Goal: Task Accomplishment & Management: Use online tool/utility

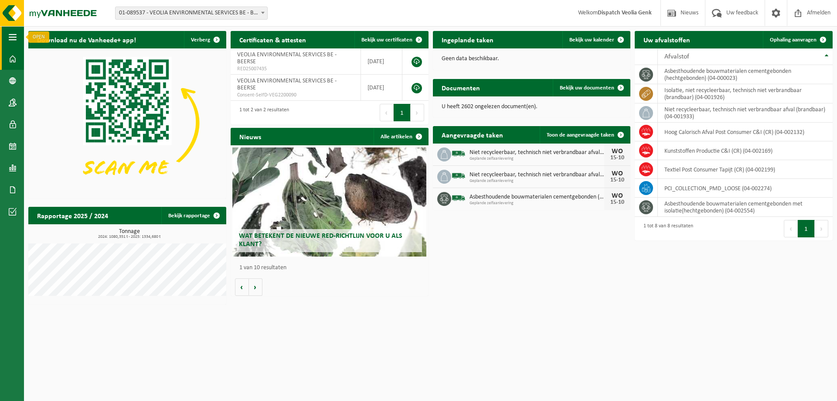
click at [15, 33] on span "button" at bounding box center [13, 37] width 8 height 22
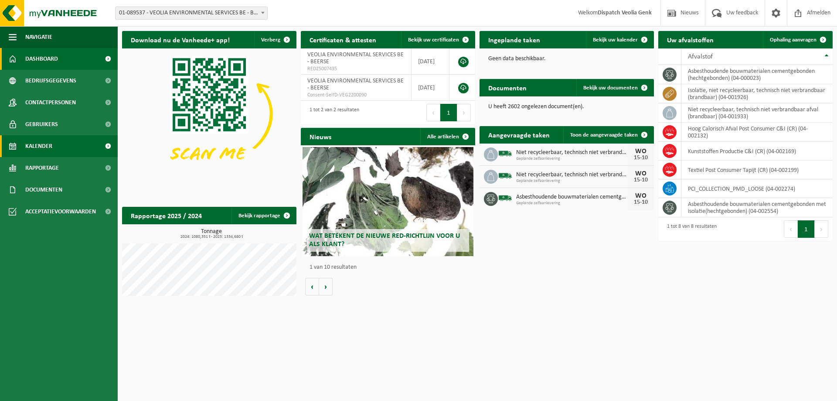
click at [49, 150] on span "Kalender" at bounding box center [38, 146] width 27 height 22
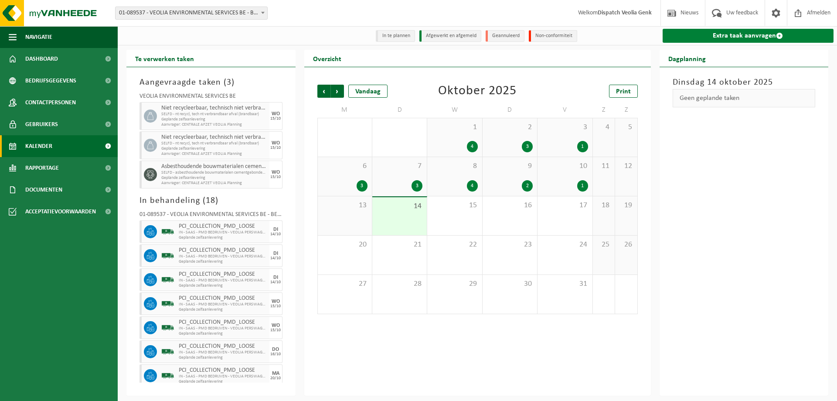
click at [725, 35] on link "Extra taak aanvragen" at bounding box center [748, 36] width 171 height 14
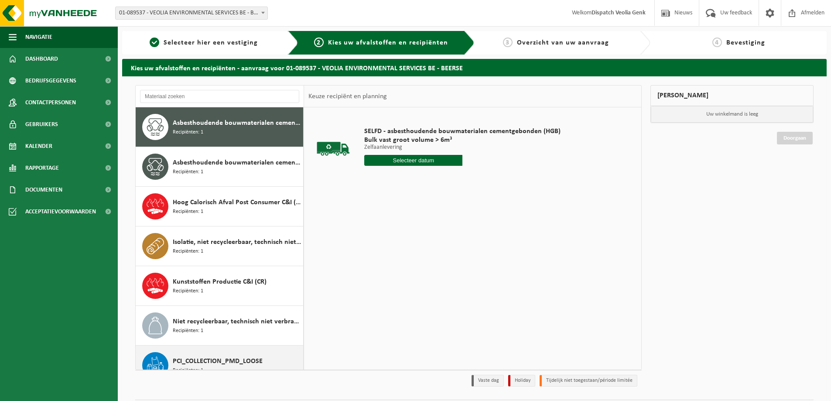
click at [219, 355] on div "PCI_COLLECTION_PMD_LOOSE Recipiënten: 1" at bounding box center [237, 365] width 128 height 26
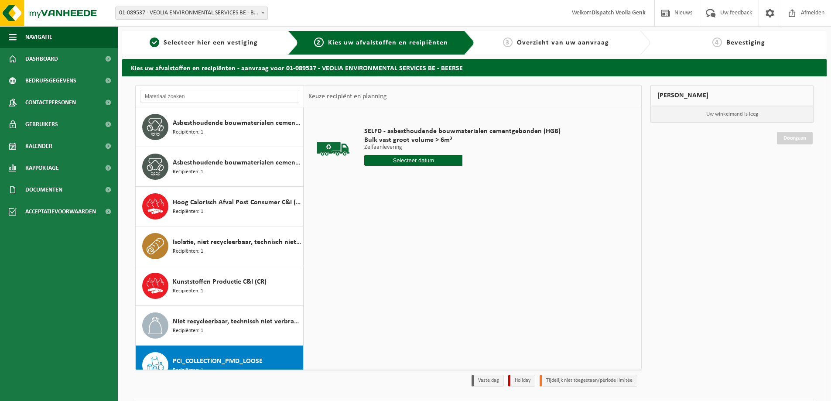
scroll to position [55, 0]
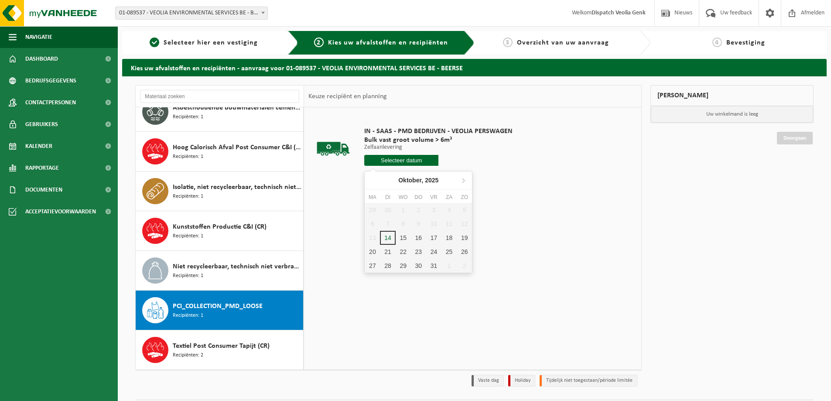
click at [397, 162] on input "text" at bounding box center [401, 160] width 74 height 11
click at [402, 239] on div "15" at bounding box center [403, 238] width 15 height 14
type input "Van [DATE]"
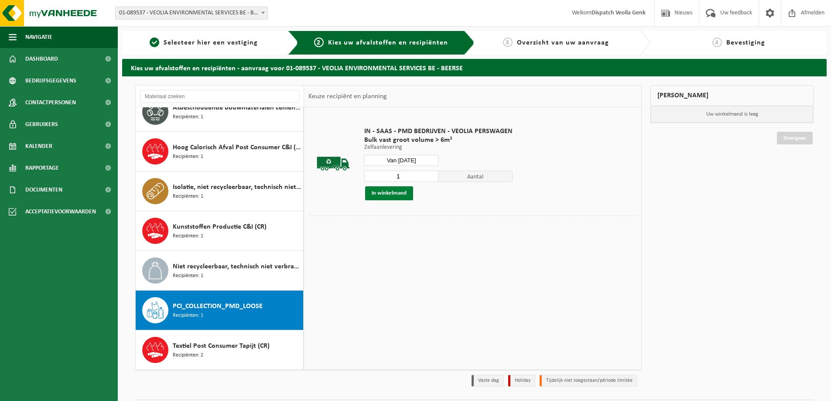
click at [385, 191] on button "In winkelmand" at bounding box center [389, 193] width 48 height 14
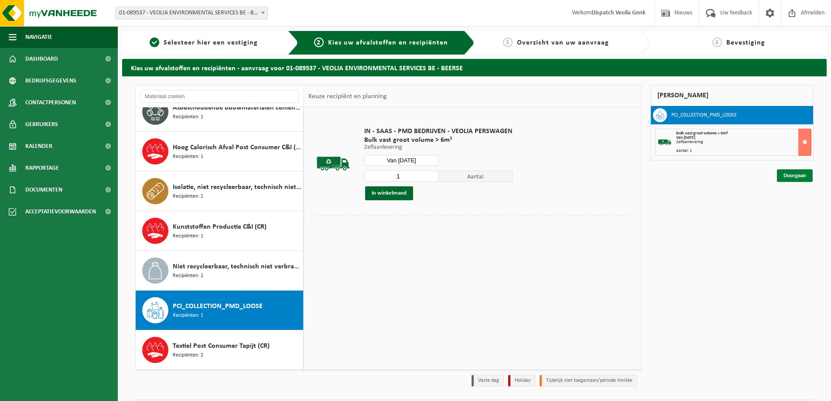
click at [787, 177] on link "Doorgaan" at bounding box center [795, 175] width 36 height 13
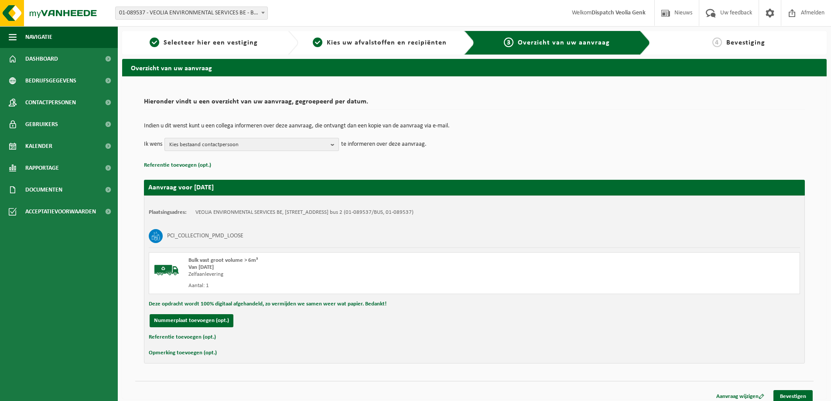
click at [312, 148] on span "Kies bestaand contactpersoon" at bounding box center [248, 144] width 158 height 13
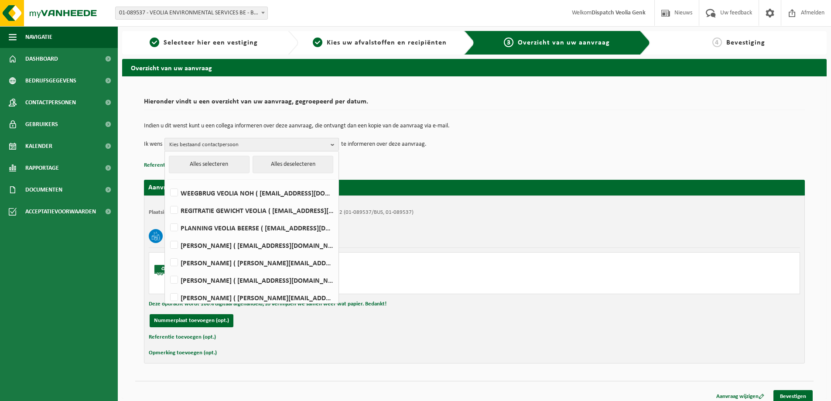
scroll to position [284, 0]
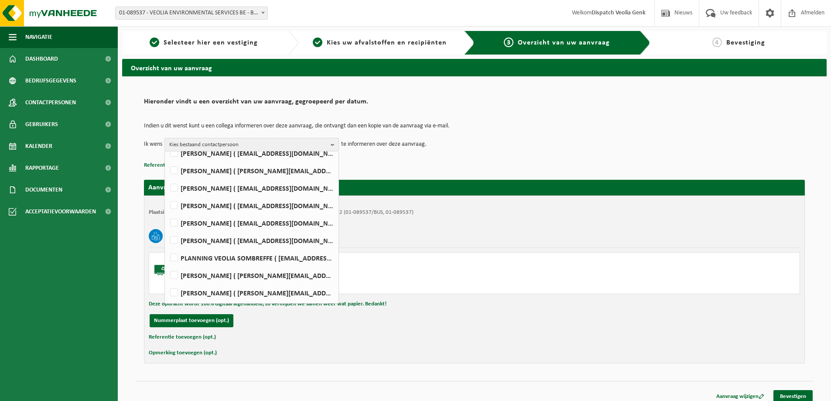
click at [196, 150] on span "Kies bestaand contactpersoon" at bounding box center [248, 144] width 158 height 13
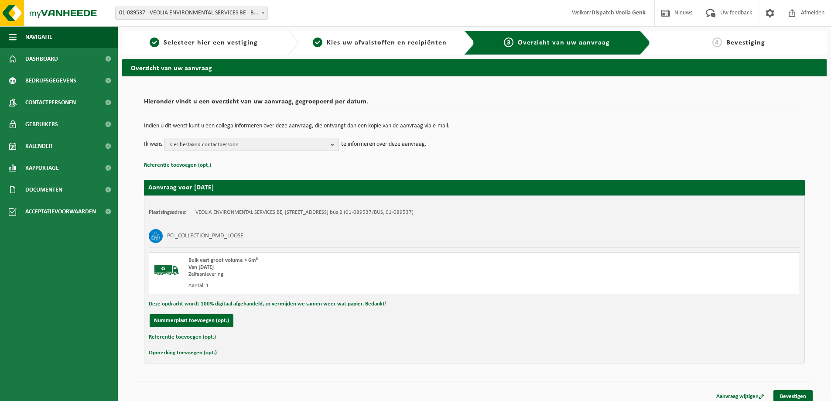
click at [209, 145] on span "Kies bestaand contactpersoon" at bounding box center [248, 144] width 158 height 13
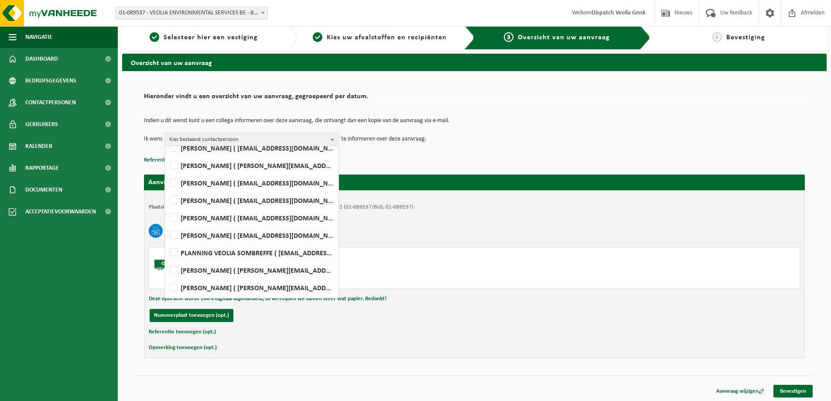
scroll to position [7, 0]
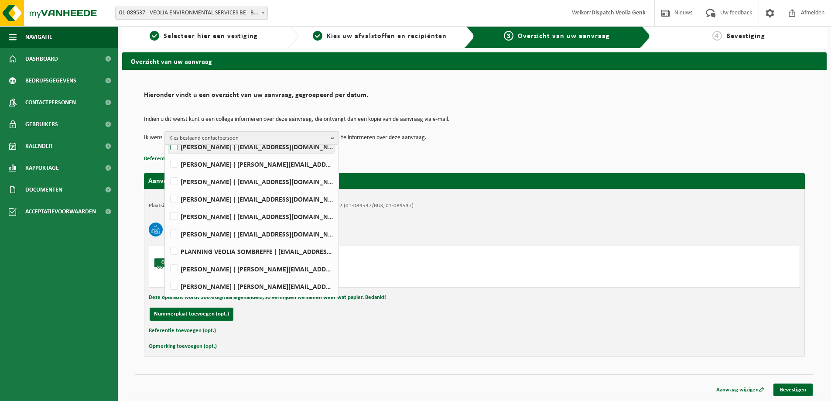
click at [207, 148] on label "Ilse Tielen ( be.ves.uc.belgium.all@veolia.com )" at bounding box center [251, 146] width 166 height 13
click at [167, 136] on input "Ilse Tielen ( be.ves.uc.belgium.all@veolia.com )" at bounding box center [167, 135] width 0 height 0
checkbox input "true"
click at [403, 230] on div "PCI_COLLECTION_PMD_LOOSE" at bounding box center [474, 229] width 651 height 23
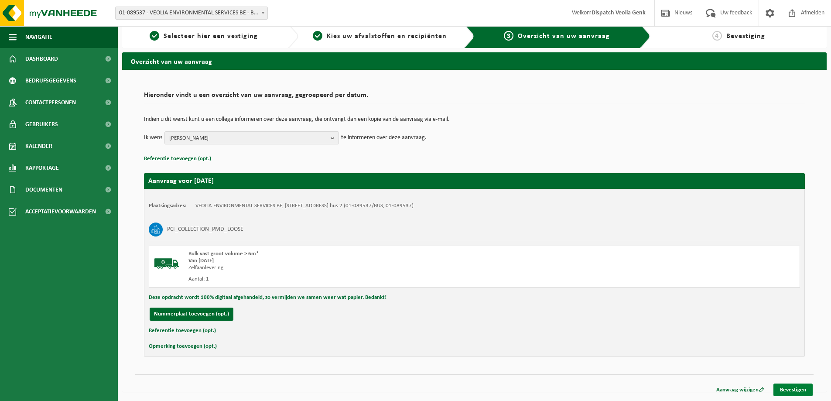
click at [793, 389] on link "Bevestigen" at bounding box center [792, 389] width 39 height 13
